Goal: Find specific page/section: Find specific page/section

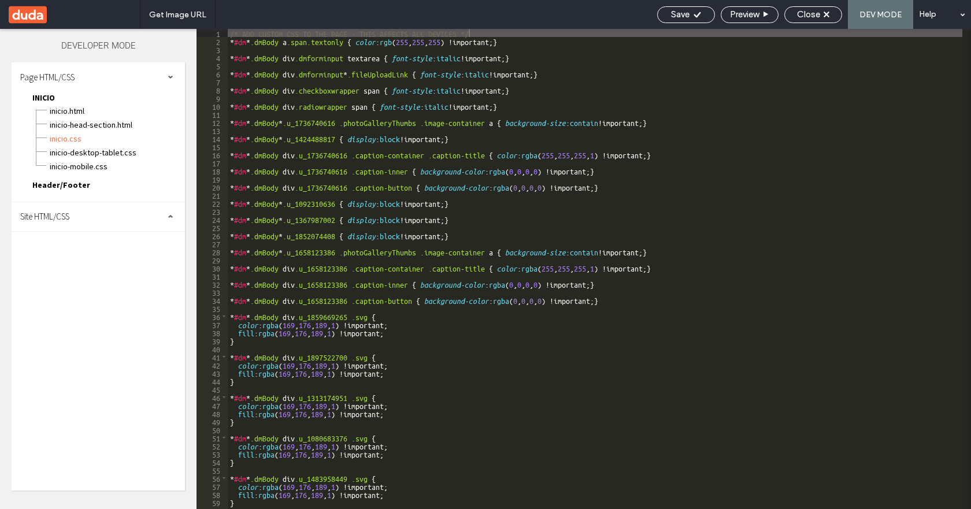
click at [60, 117] on div "INICIO-head-section.html" at bounding box center [117, 124] width 136 height 14
click at [63, 116] on span "INICIO.html" at bounding box center [117, 111] width 136 height 12
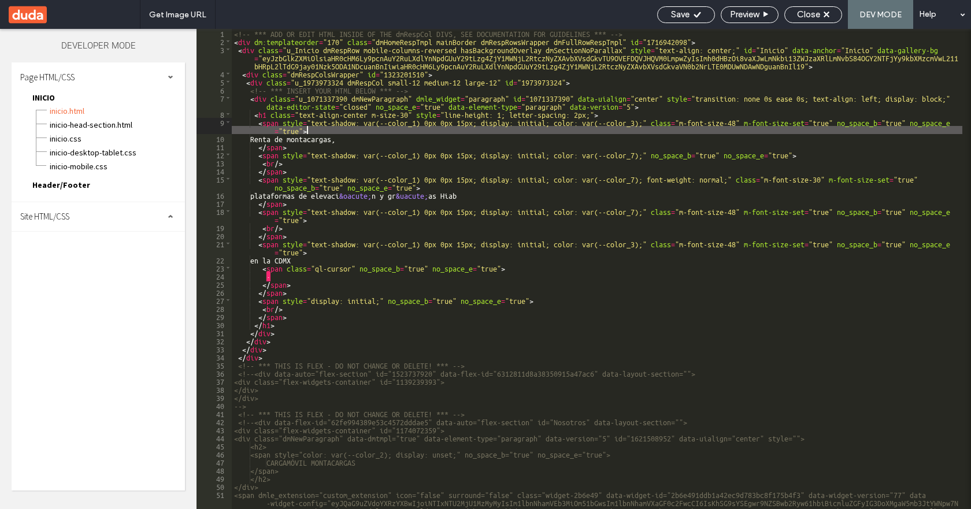
click at [504, 127] on div "<!-- *** ADD OR EDIT HTML INSIDE OF THE dmRespCol DIVS, SEE DOCUMENTATION FOR G…" at bounding box center [597, 289] width 730 height 521
type input "**********"
click at [57, 221] on span "Site HTML/CSS" at bounding box center [44, 216] width 49 height 11
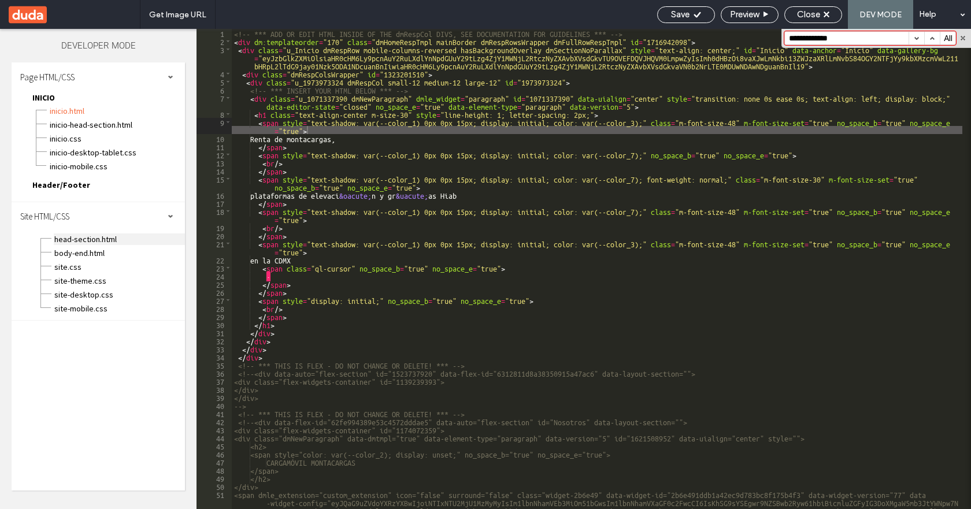
click at [66, 236] on span "head-section.html" at bounding box center [119, 239] width 131 height 12
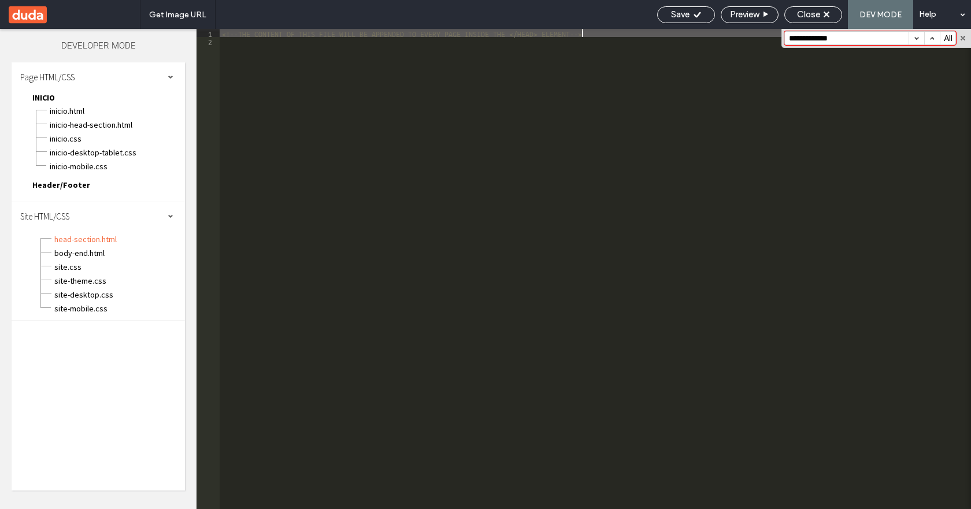
click at [496, 134] on div "<!--THE CONTENT OF THIS FILE WILL BE APPENDED TO EVERY PAGE INSIDE THE </HEAD> …" at bounding box center [595, 277] width 751 height 496
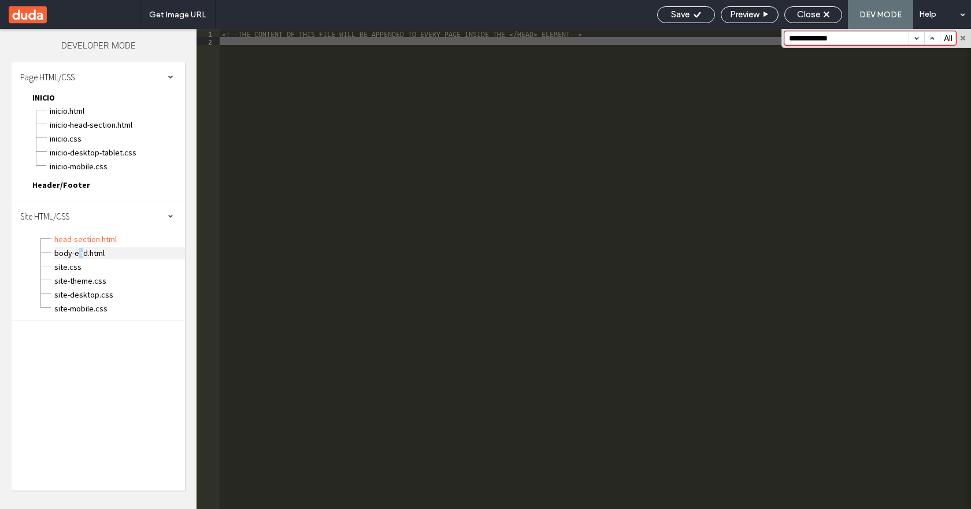
click at [81, 257] on span "body-end.html" at bounding box center [119, 253] width 131 height 12
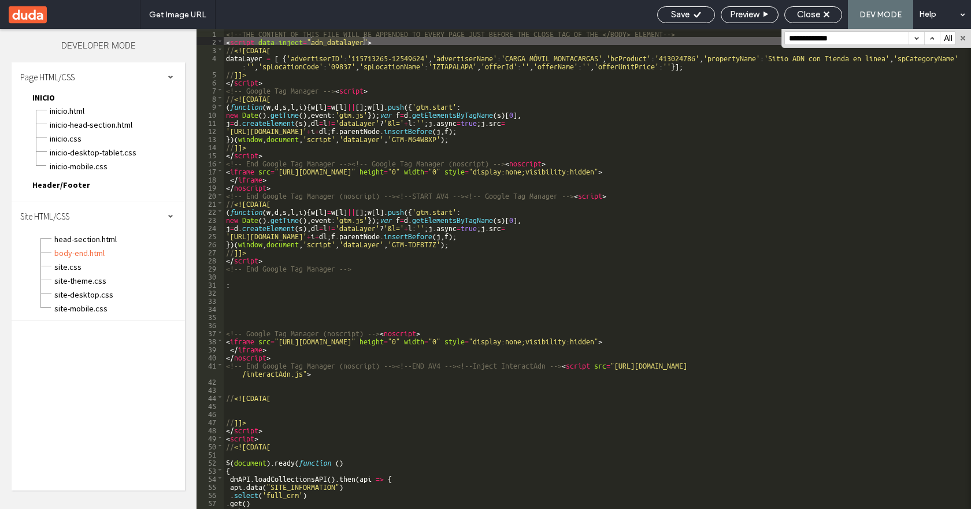
click at [919, 39] on button "button" at bounding box center [916, 38] width 16 height 13
drag, startPoint x: 259, startPoint y: 39, endPoint x: 332, endPoint y: 40, distance: 73.4
click at [317, 44] on div "<!--THE CONTENT OF THIS FILE WILL BE APPENDED TO EVERY PAGE JUST BEFORE THE CLO…" at bounding box center [593, 277] width 738 height 496
click at [256, 61] on div "<!--THE CONTENT OF THIS FILE WILL BE APPENDED TO EVERY PAGE JUST BEFORE THE CLO…" at bounding box center [593, 277] width 738 height 496
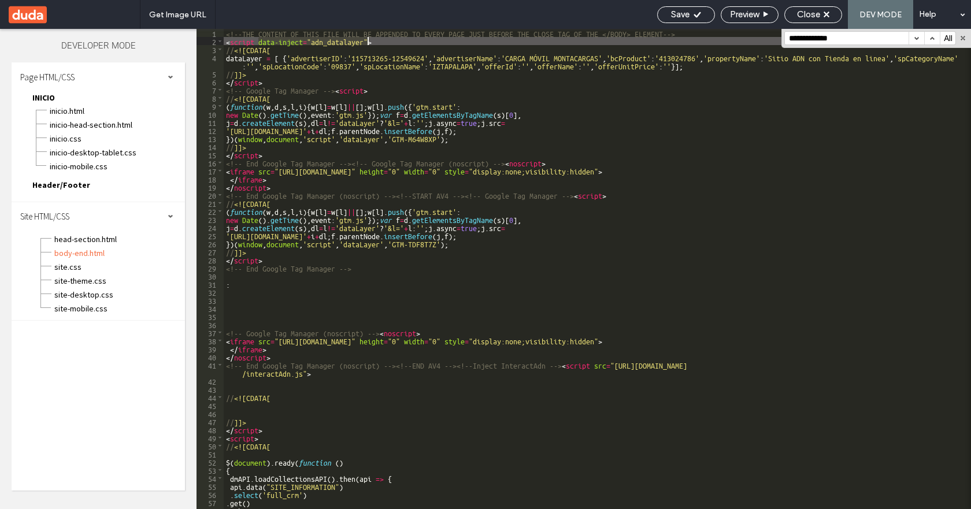
drag, startPoint x: 257, startPoint y: 37, endPoint x: 368, endPoint y: 38, distance: 110.9
click at [368, 38] on div "<!--THE CONTENT OF THIS FILE WILL BE APPENDED TO EVERY PAGE JUST BEFORE THE CLO…" at bounding box center [593, 277] width 738 height 496
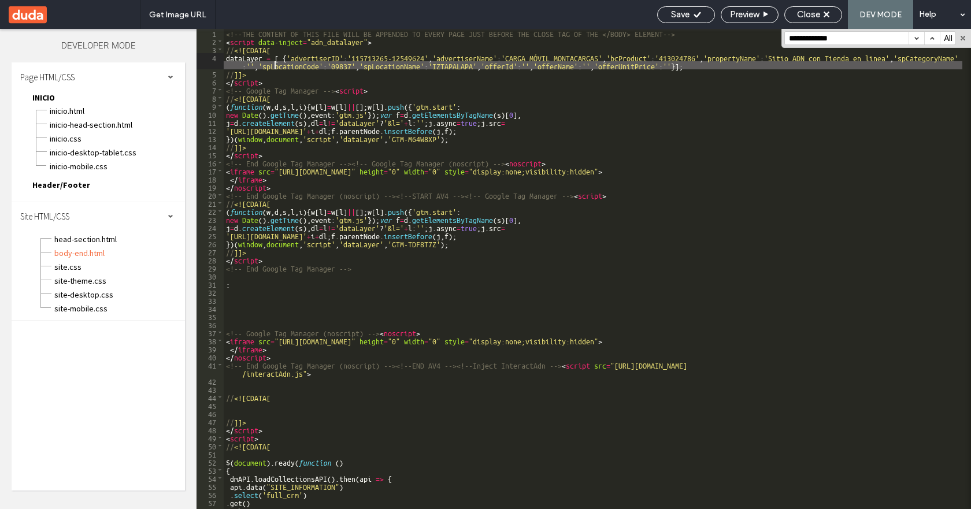
click at [273, 68] on div "<!--THE CONTENT OF THIS FILE WILL BE APPENDED TO EVERY PAGE JUST BEFORE THE CLO…" at bounding box center [593, 277] width 738 height 496
click at [380, 39] on div "<!--THE CONTENT OF THIS FILE WILL BE APPENDED TO EVERY PAGE JUST BEFORE THE CLO…" at bounding box center [593, 277] width 738 height 496
click at [289, 62] on div "<!--THE CONTENT OF THIS FILE WILL BE APPENDED TO EVERY PAGE JUST BEFORE THE CLO…" at bounding box center [593, 277] width 738 height 496
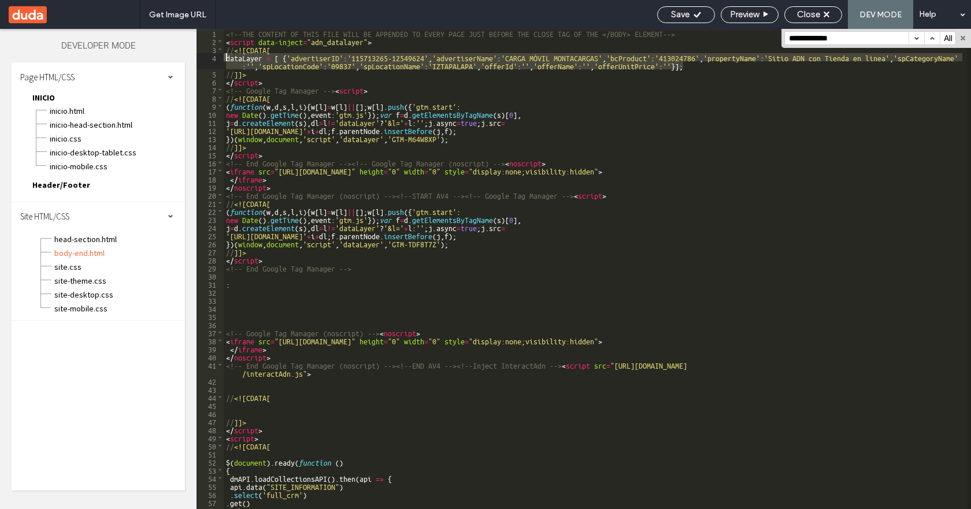
drag, startPoint x: 691, startPoint y: 69, endPoint x: 216, endPoint y: 54, distance: 475.2
click at [216, 54] on div "** 1 2 3 4 5 6 7 8 9 10 11 12 13 14 15 16 17 18 19 20 21 22 23 24 25 26 27 28 2…" at bounding box center [583, 269] width 774 height 480
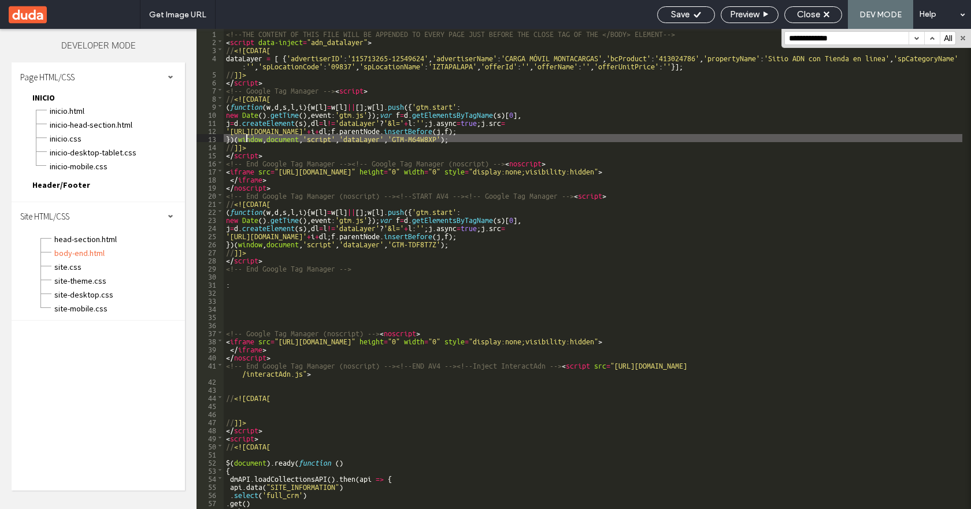
click at [248, 137] on div "<!--THE CONTENT OF THIS FILE WILL BE APPENDED TO EVERY PAGE JUST BEFORE THE CLO…" at bounding box center [593, 277] width 738 height 496
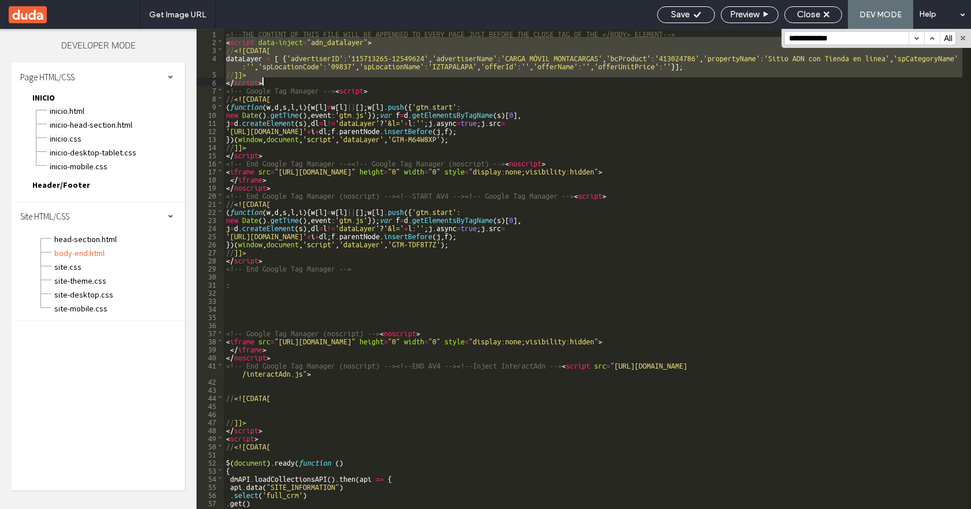
drag, startPoint x: 225, startPoint y: 41, endPoint x: 291, endPoint y: 79, distance: 75.6
click at [291, 79] on div "<!--THE CONTENT OF THIS FILE WILL BE APPENDED TO EVERY PAGE JUST BEFORE THE CLO…" at bounding box center [593, 277] width 738 height 496
